Goal: Navigation & Orientation: Find specific page/section

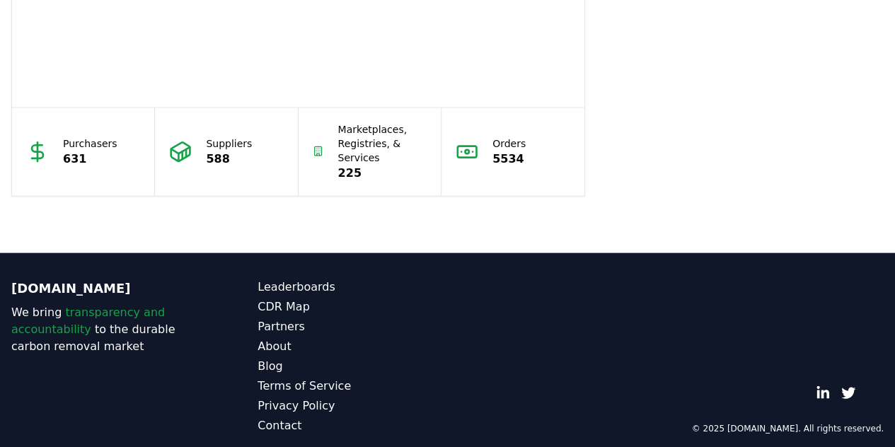
scroll to position [1383, 0]
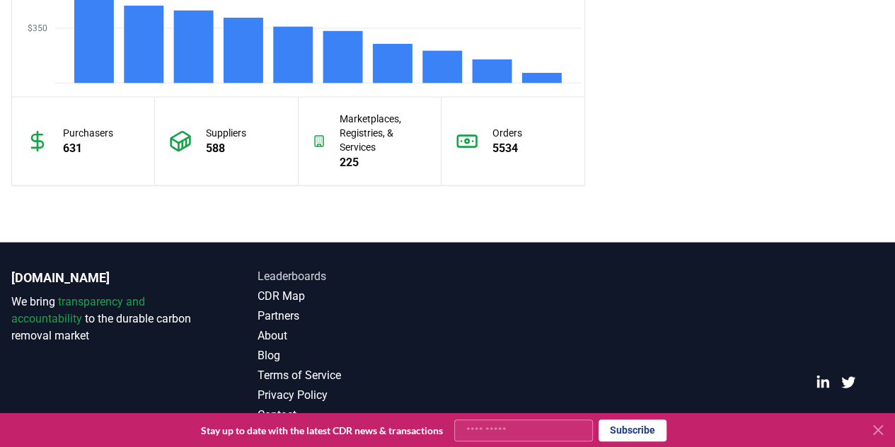
click at [320, 279] on link "Leaderboards" at bounding box center [352, 276] width 190 height 17
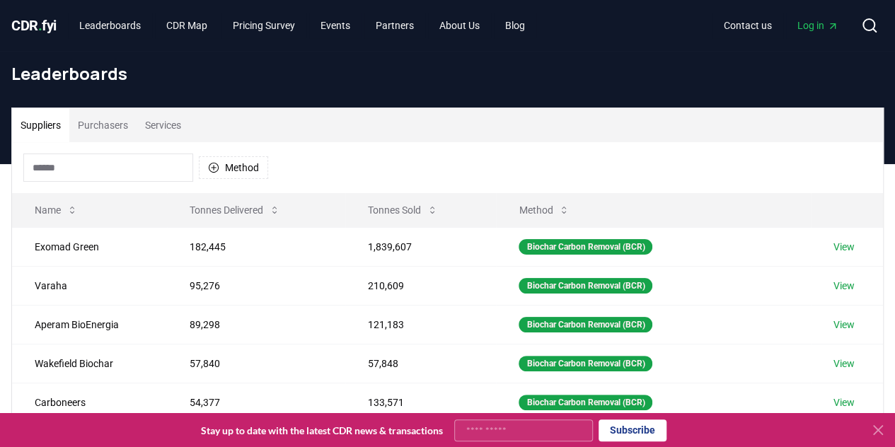
click at [320, 279] on td "95,276" at bounding box center [256, 285] width 178 height 39
click at [533, 202] on button "Method" at bounding box center [544, 210] width 74 height 28
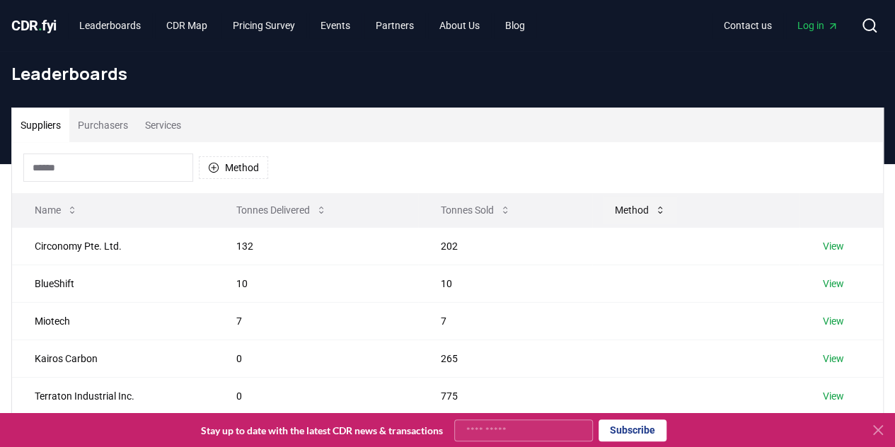
click at [644, 206] on button "Method" at bounding box center [640, 210] width 74 height 28
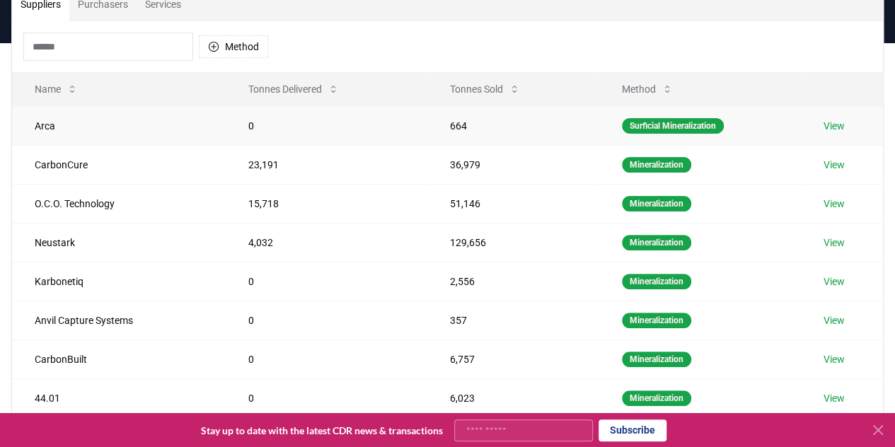
scroll to position [122, 0]
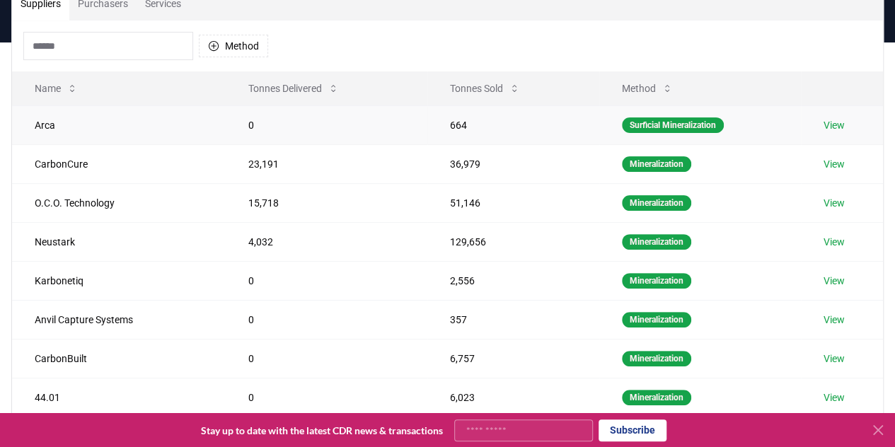
click at [844, 122] on link "View" at bounding box center [833, 125] width 21 height 14
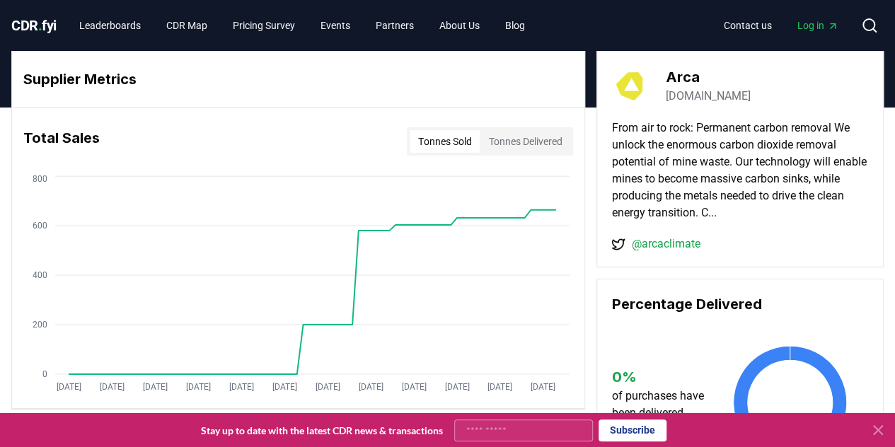
click at [705, 90] on link "[DOMAIN_NAME]" at bounding box center [707, 96] width 85 height 17
